Goal: Task Accomplishment & Management: Use online tool/utility

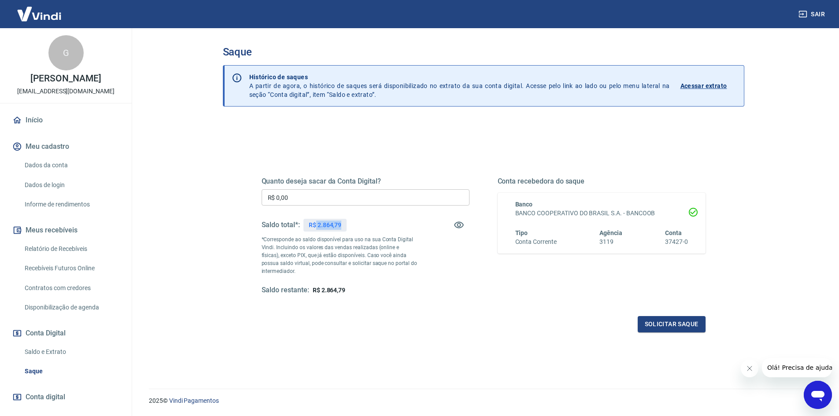
drag, startPoint x: 316, startPoint y: 225, endPoint x: 347, endPoint y: 223, distance: 30.5
click at [347, 223] on div "R$ 2.864,79" at bounding box center [324, 225] width 43 height 13
click at [343, 223] on div "R$ 2.864,79" at bounding box center [324, 225] width 43 height 13
drag, startPoint x: 317, startPoint y: 226, endPoint x: 342, endPoint y: 225, distance: 25.1
click at [342, 225] on div "R$ 2.864,79" at bounding box center [324, 225] width 43 height 13
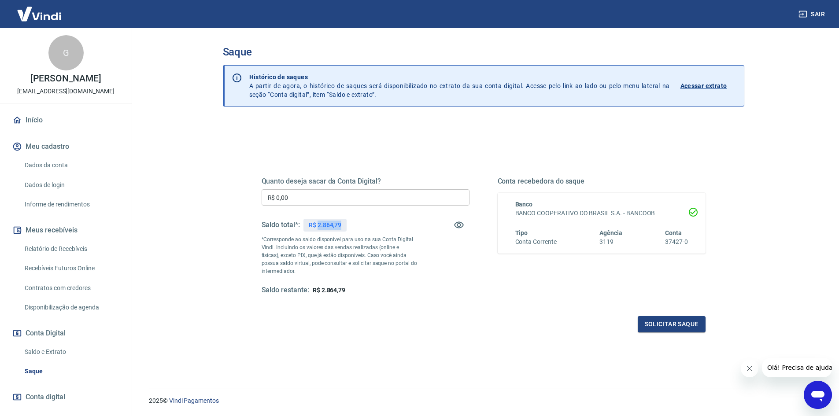
copy p "2.864,79"
click at [325, 200] on input "R$ 0,00" at bounding box center [366, 197] width 208 height 16
paste input "2.864,79"
type input "R$ 2.864,79"
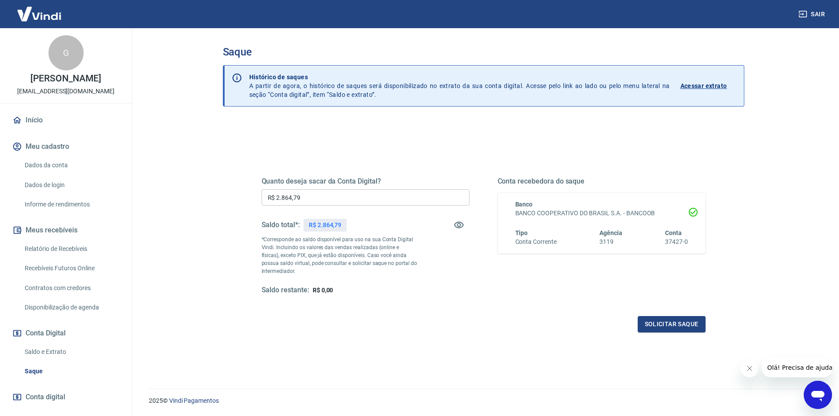
click at [394, 222] on div "Saldo total*: R$ 2.864,79" at bounding box center [366, 224] width 208 height 21
click at [669, 324] on button "Solicitar saque" at bounding box center [672, 324] width 68 height 16
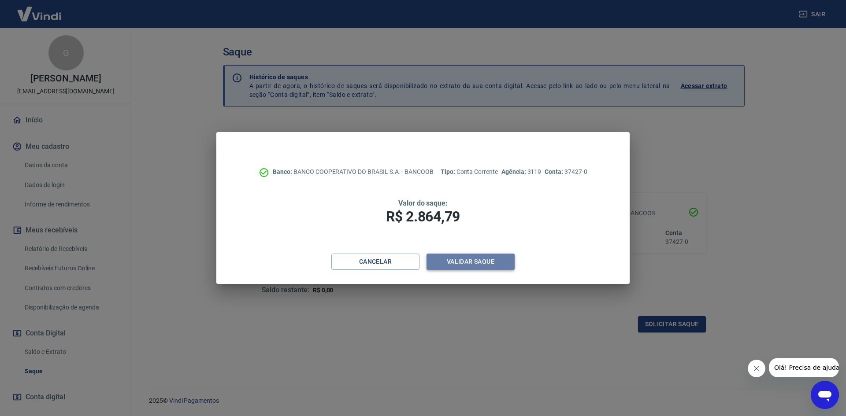
click at [500, 268] on button "Validar saque" at bounding box center [470, 262] width 88 height 16
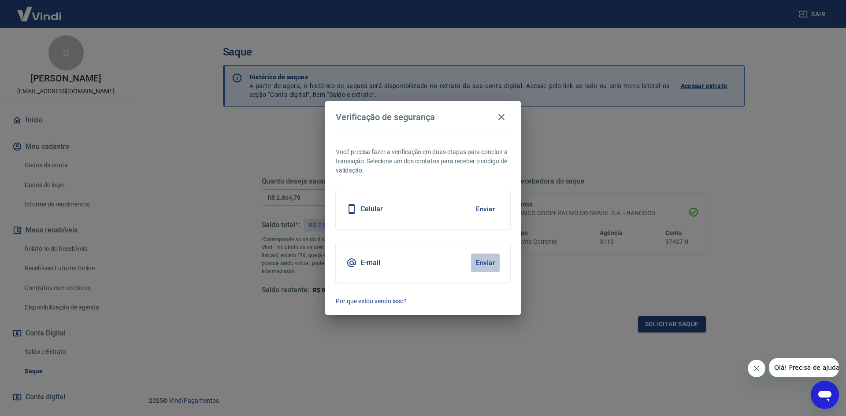
click at [482, 259] on button "Enviar" at bounding box center [485, 263] width 29 height 18
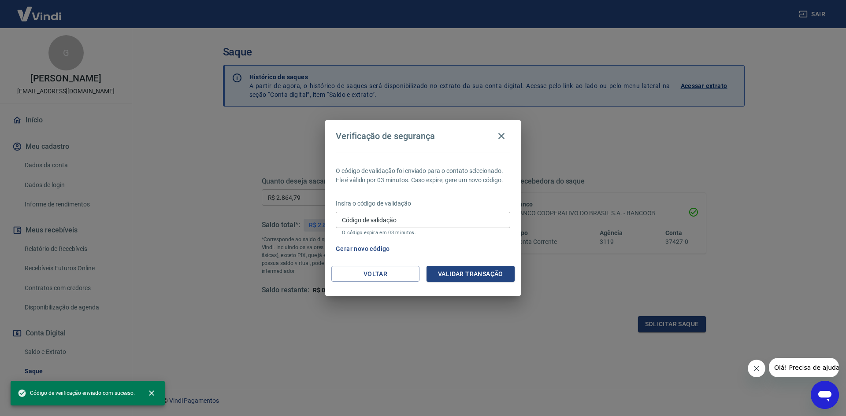
click at [384, 218] on input "Código de validação" at bounding box center [423, 220] width 174 height 16
paste input "809541"
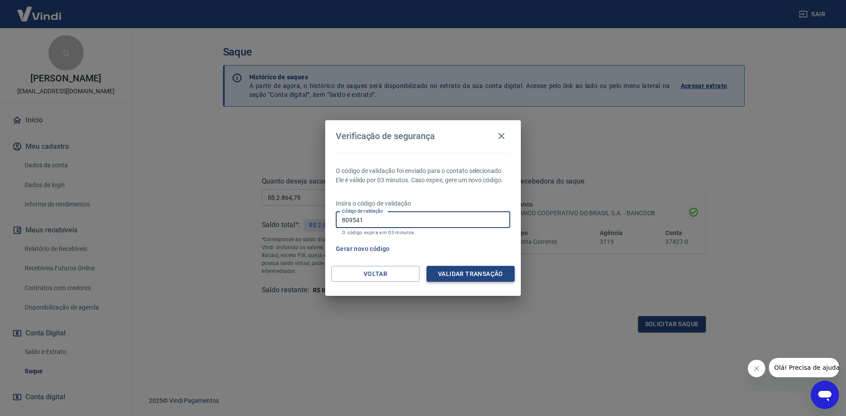
type input "809541"
click at [449, 274] on button "Validar transação" at bounding box center [470, 274] width 88 height 16
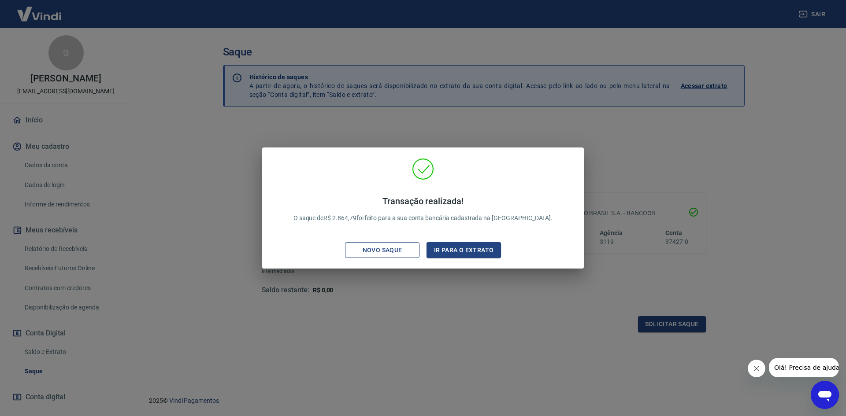
click at [392, 254] on div "Novo saque" at bounding box center [382, 250] width 61 height 11
